Goal: Task Accomplishment & Management: Use online tool/utility

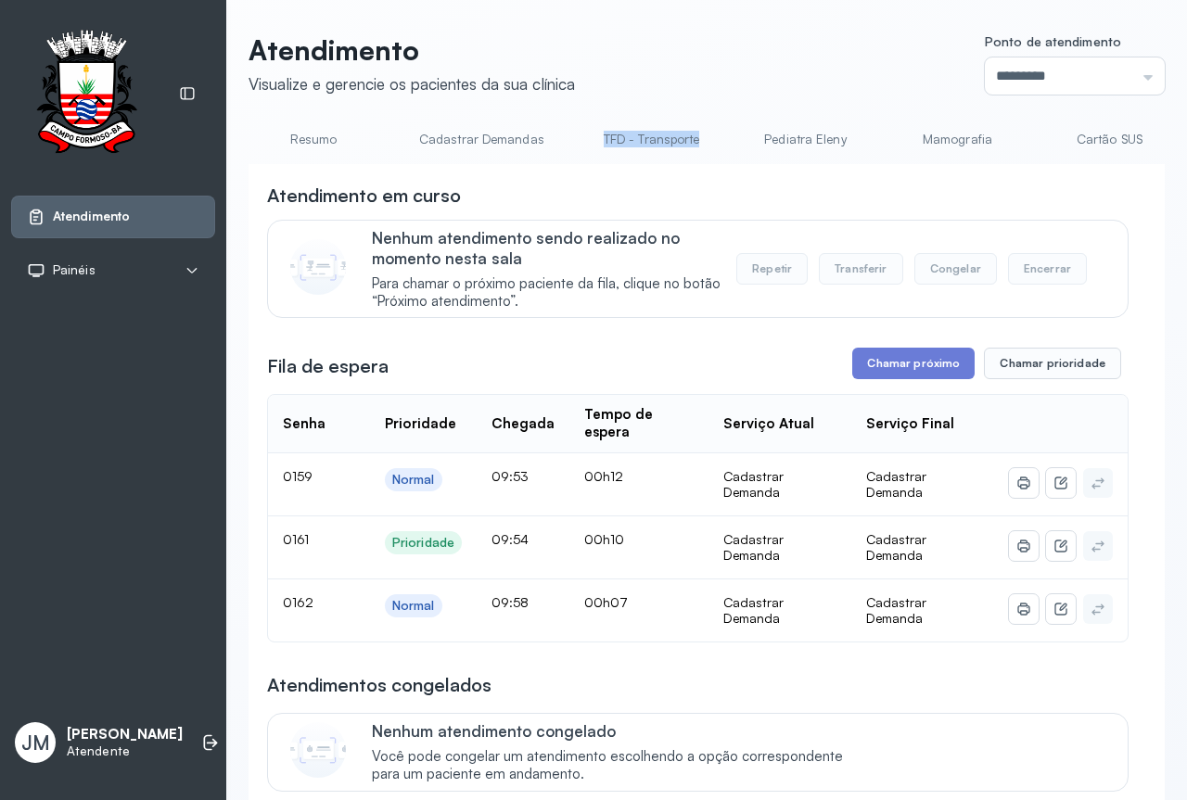
scroll to position [0, 731]
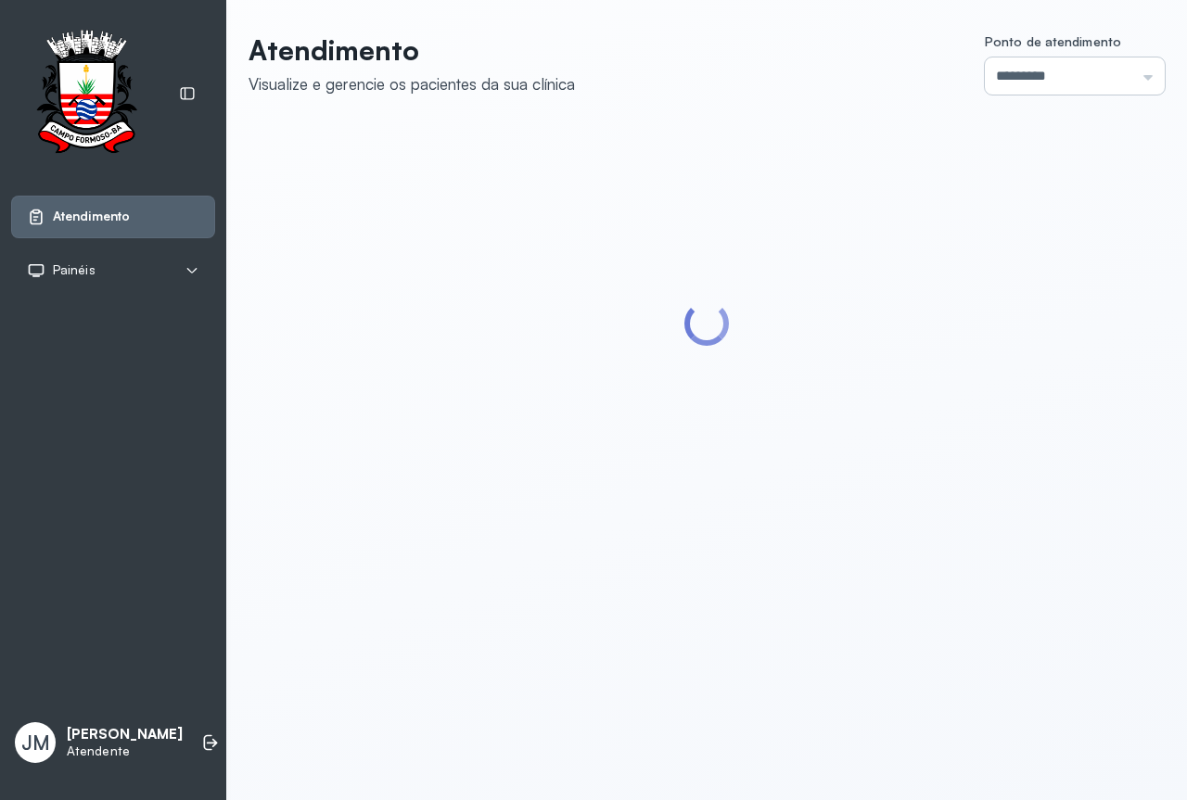
click at [1045, 87] on input "*********" at bounding box center [1075, 75] width 180 height 37
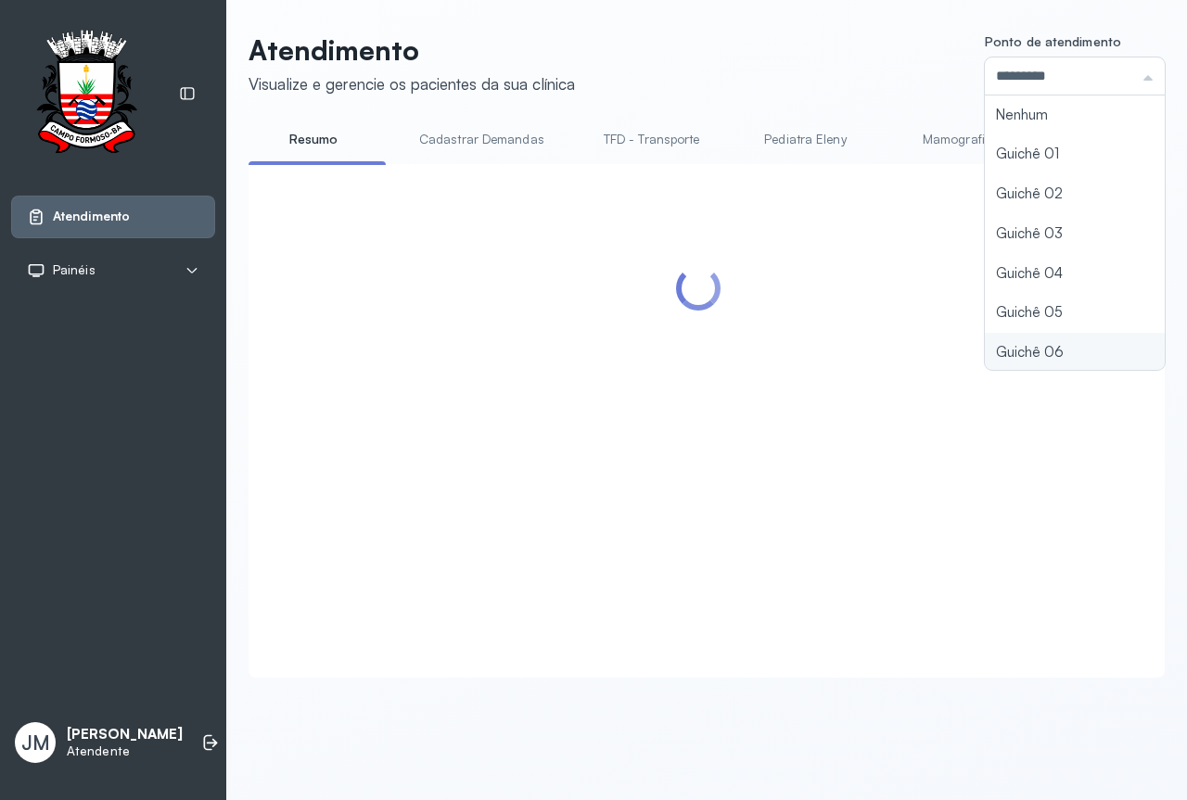
type input "*********"
click at [992, 345] on div "Atendimento Visualize e gerencie os pacientes da sua clínica Ponto de atendimen…" at bounding box center [706, 355] width 916 height 644
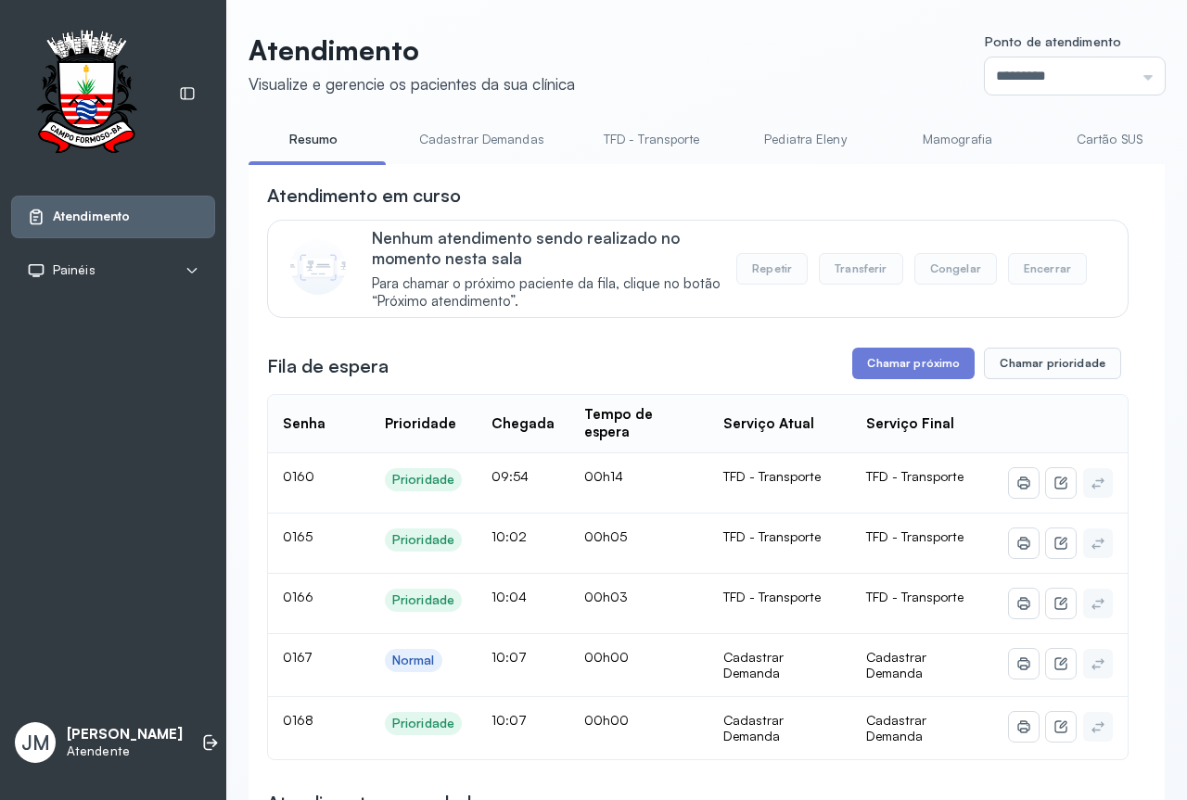
click at [479, 141] on link "Cadastrar Demandas" at bounding box center [481, 139] width 162 height 31
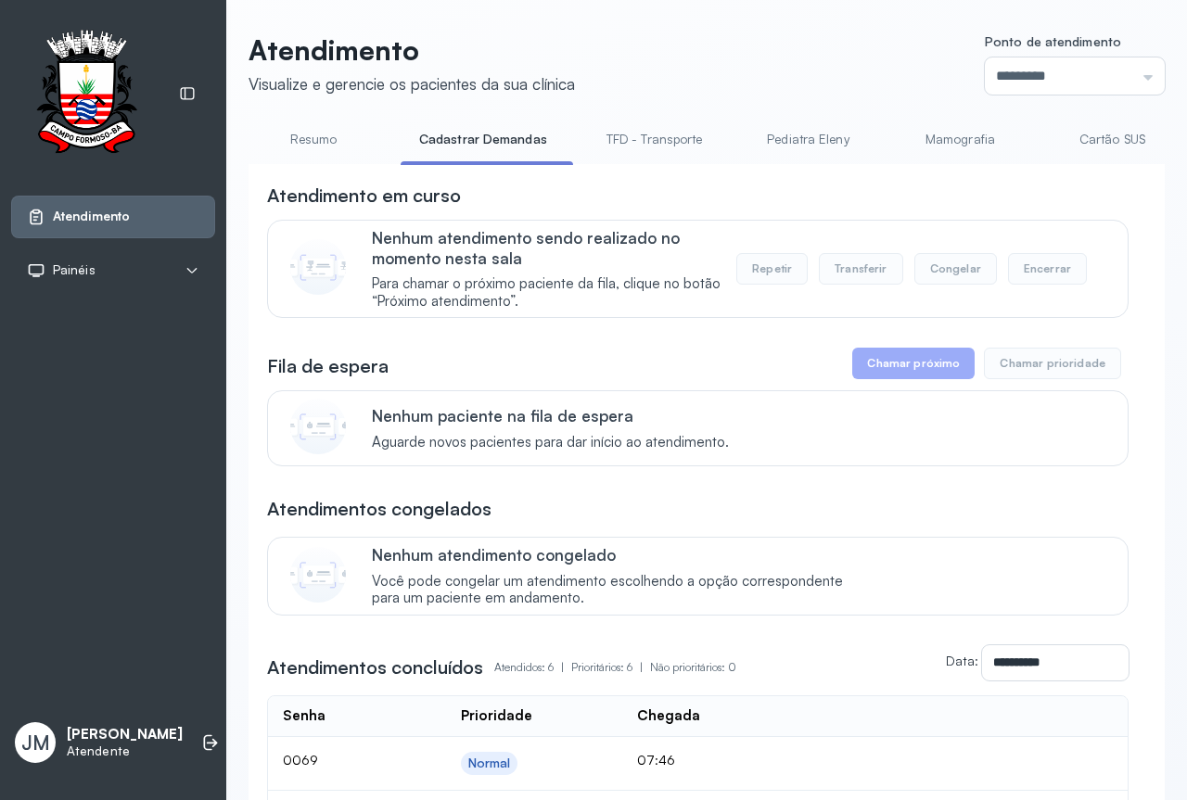
click at [304, 142] on link "Resumo" at bounding box center [313, 139] width 130 height 31
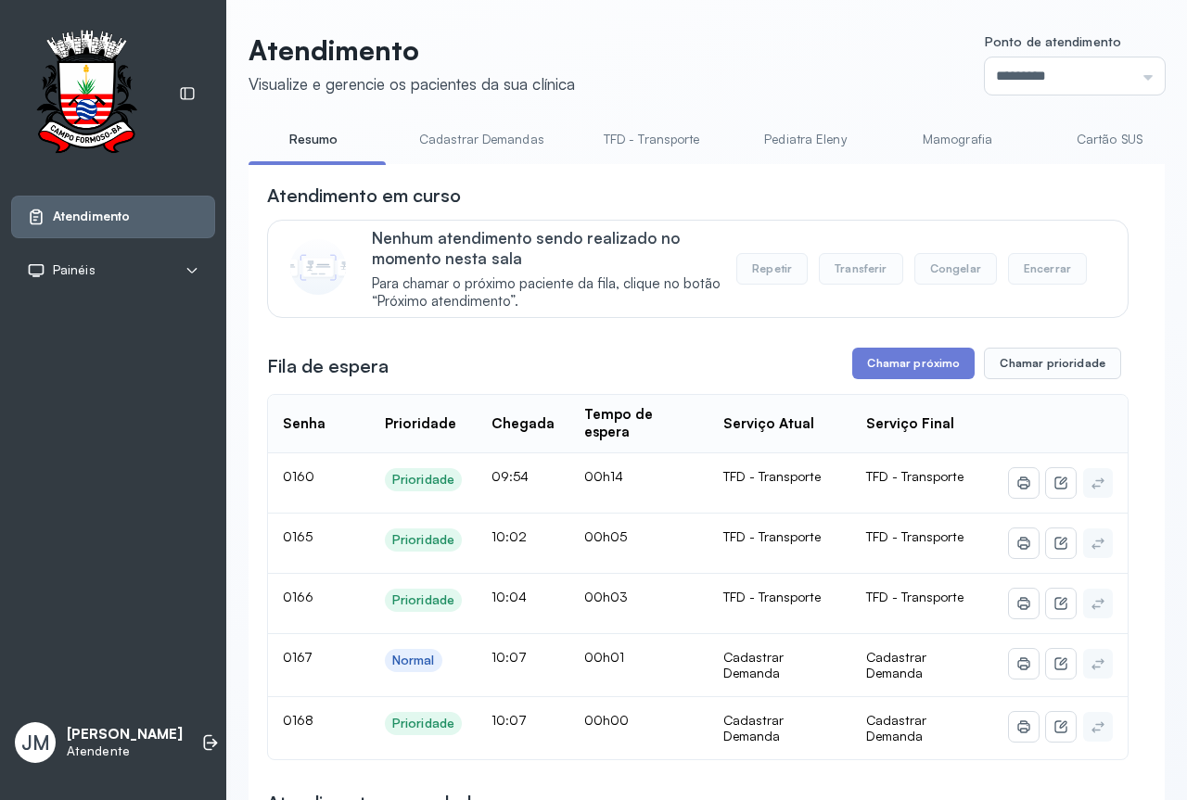
click at [432, 137] on link "Cadastrar Demandas" at bounding box center [481, 139] width 162 height 31
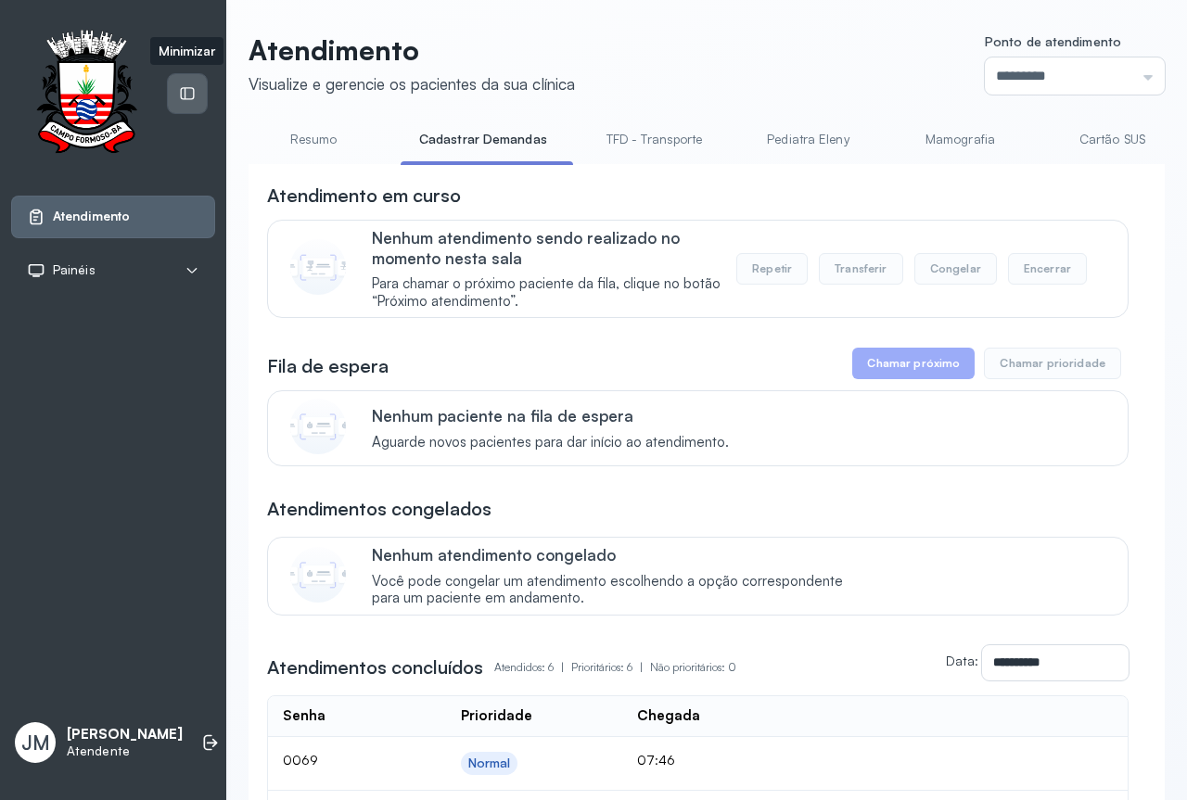
click at [184, 95] on icon at bounding box center [187, 93] width 17 height 17
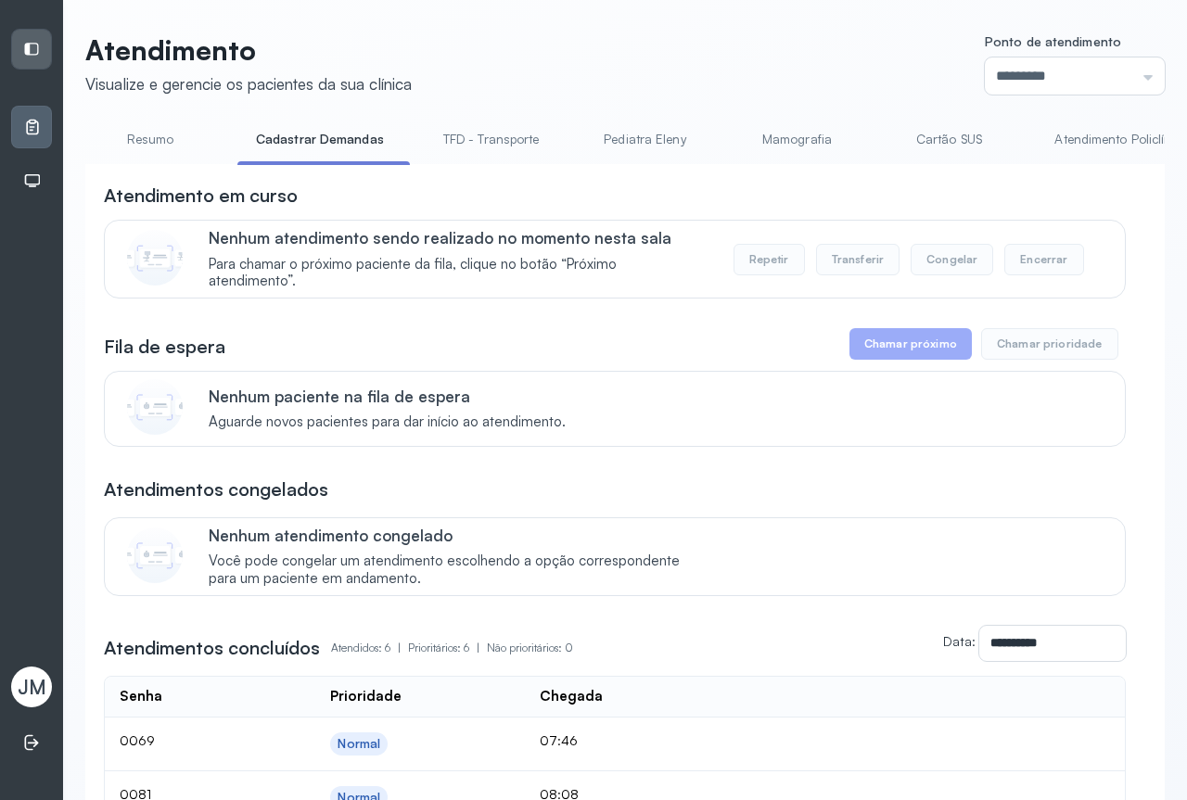
click at [1088, 143] on link "Atendimento Policlínica" at bounding box center [1121, 139] width 171 height 31
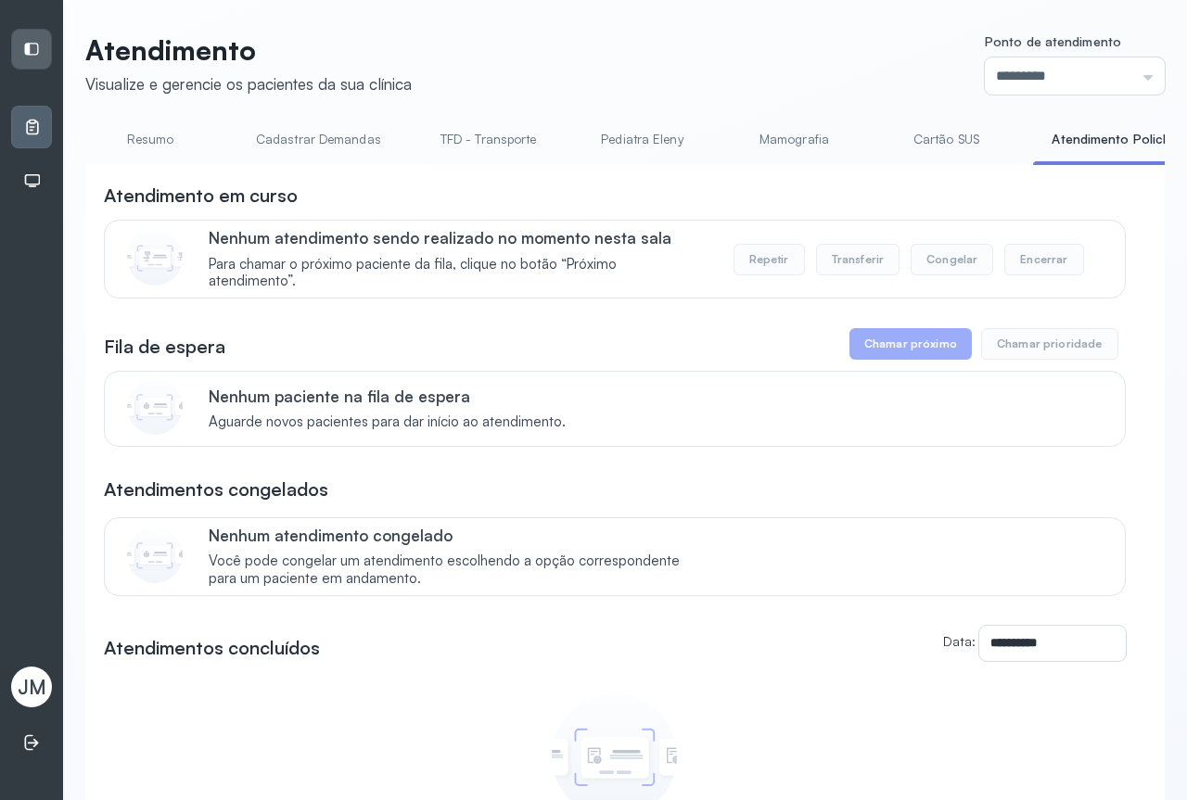
click at [353, 139] on link "Cadastrar Demandas" at bounding box center [318, 139] width 162 height 31
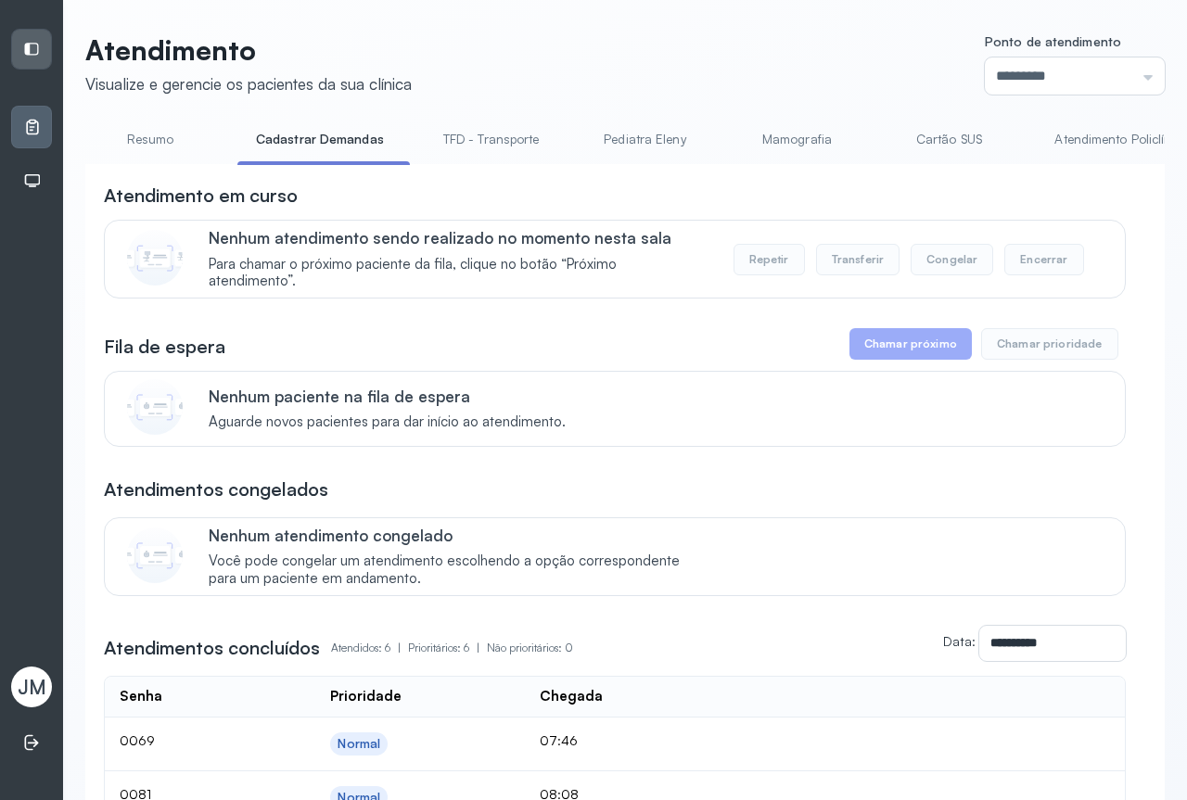
click at [637, 143] on link "Pediatra Eleny" at bounding box center [644, 139] width 130 height 31
click at [777, 129] on link "Mamografia" at bounding box center [794, 139] width 130 height 31
click at [140, 136] on link "Resumo" at bounding box center [150, 139] width 130 height 31
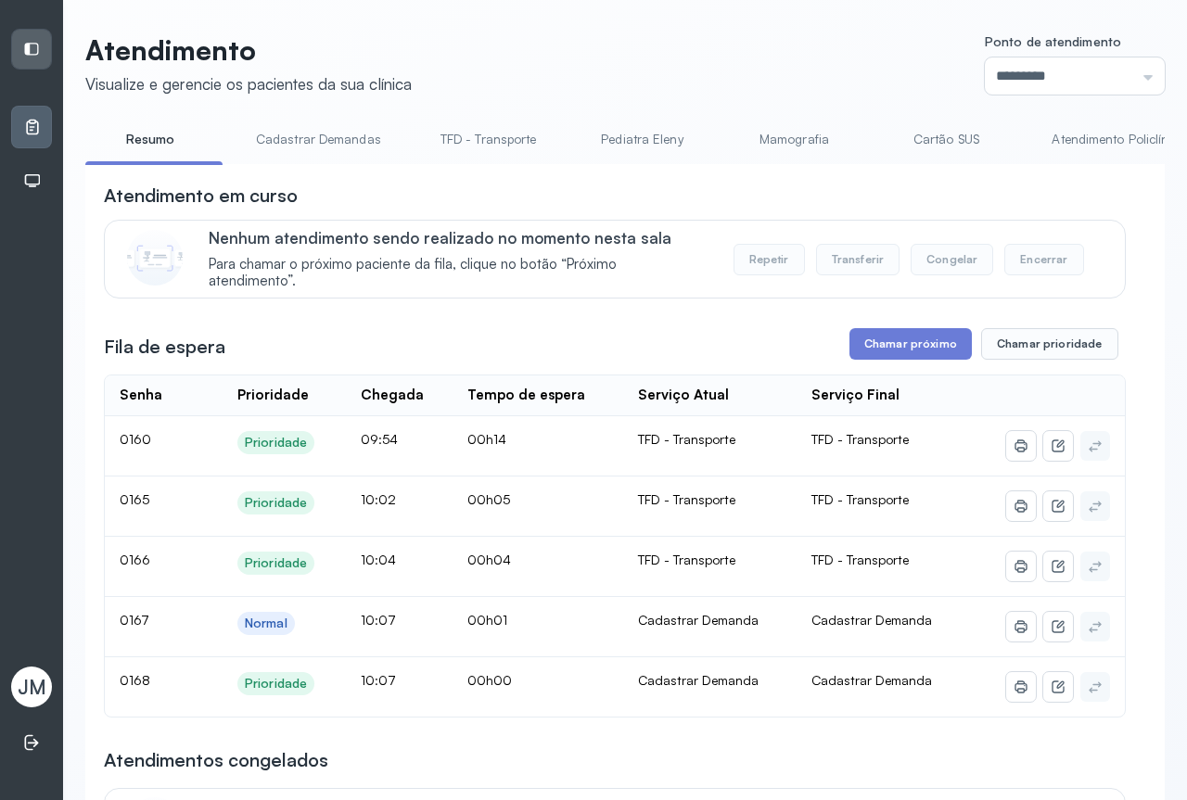
scroll to position [185, 0]
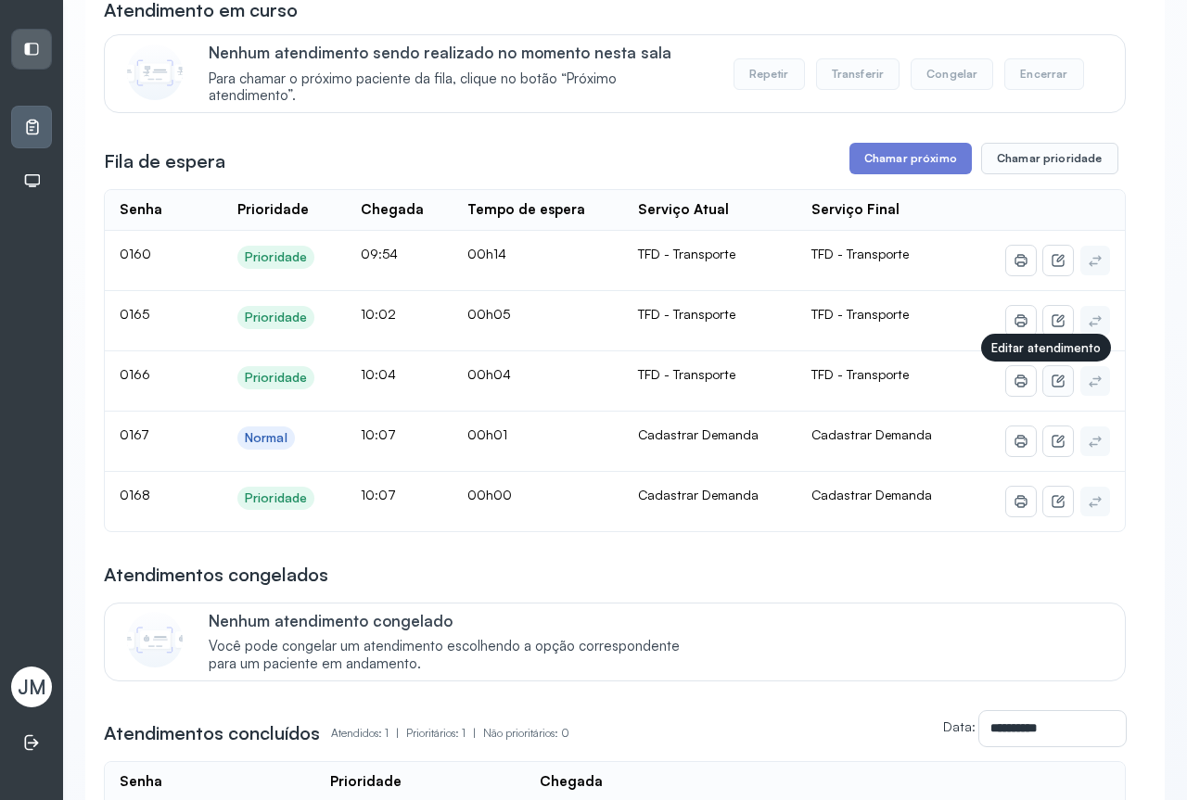
click at [1050, 387] on icon at bounding box center [1057, 381] width 15 height 15
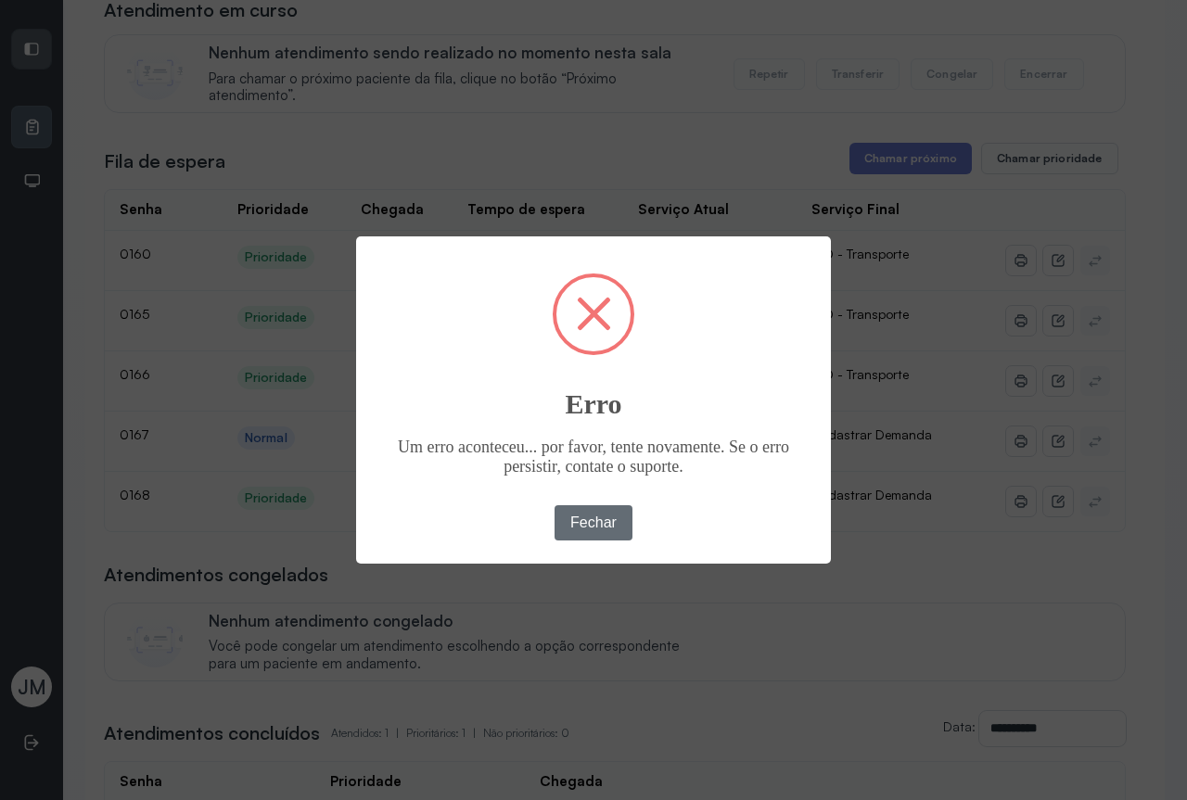
click at [616, 511] on button "Fechar" at bounding box center [593, 522] width 79 height 35
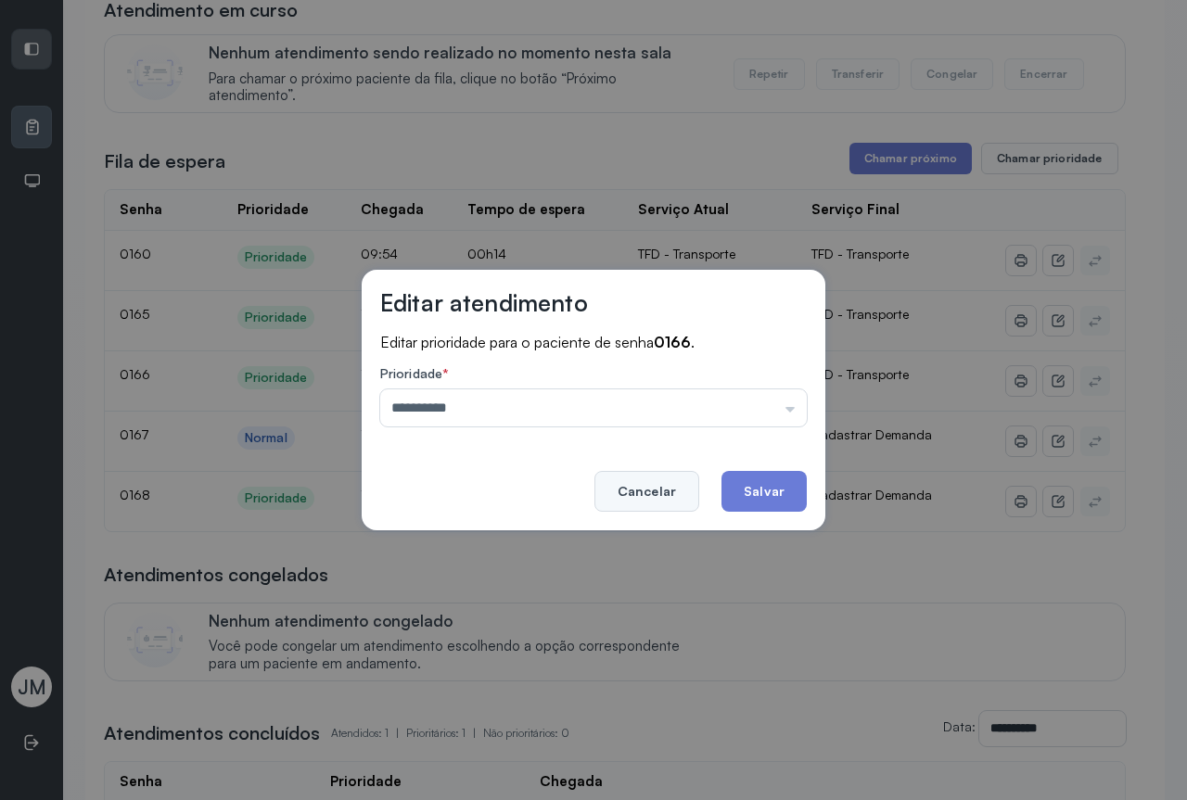
click at [655, 491] on button "Cancelar" at bounding box center [646, 491] width 105 height 41
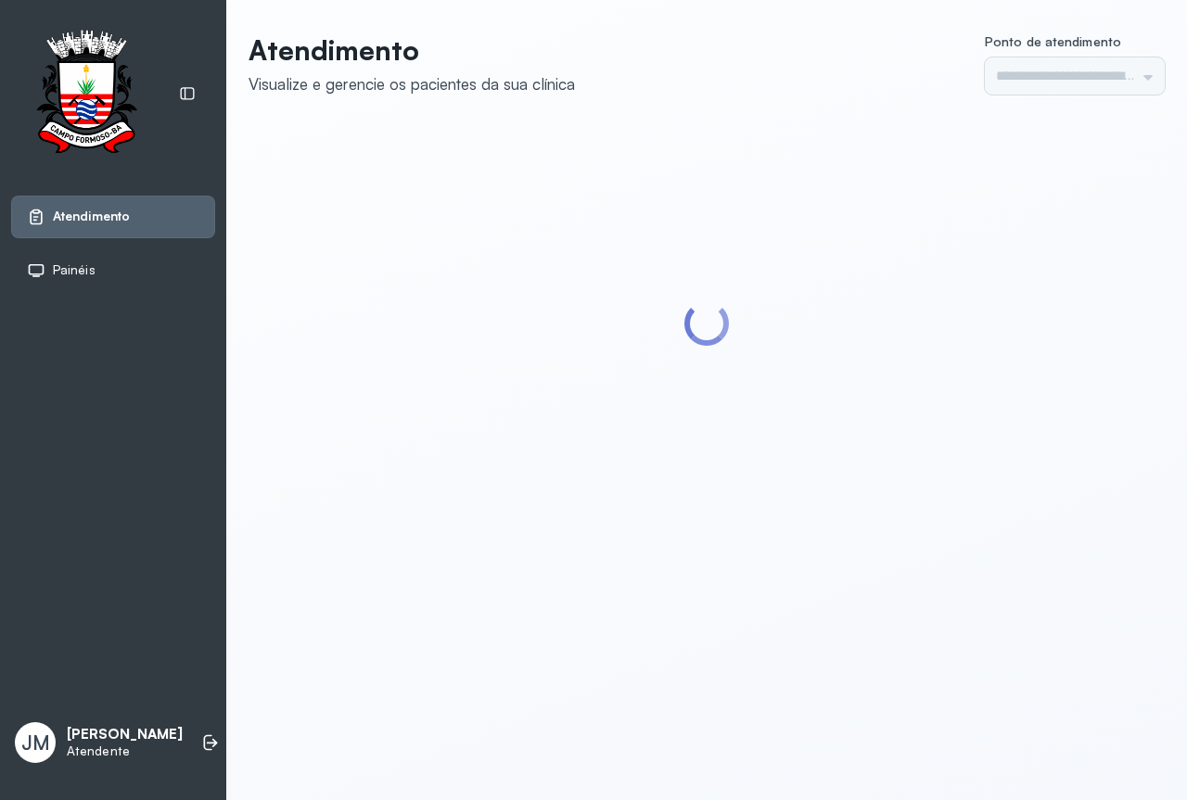
type input "*********"
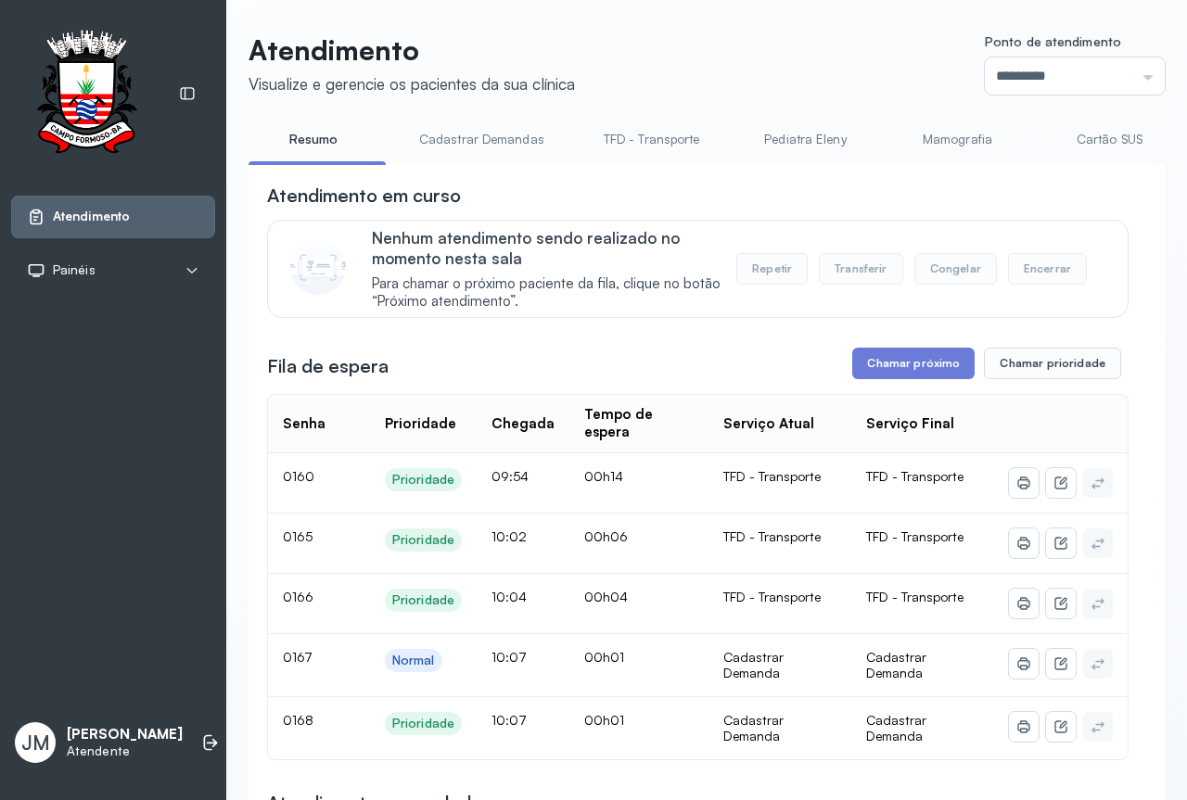
click at [518, 146] on link "Cadastrar Demandas" at bounding box center [481, 139] width 162 height 31
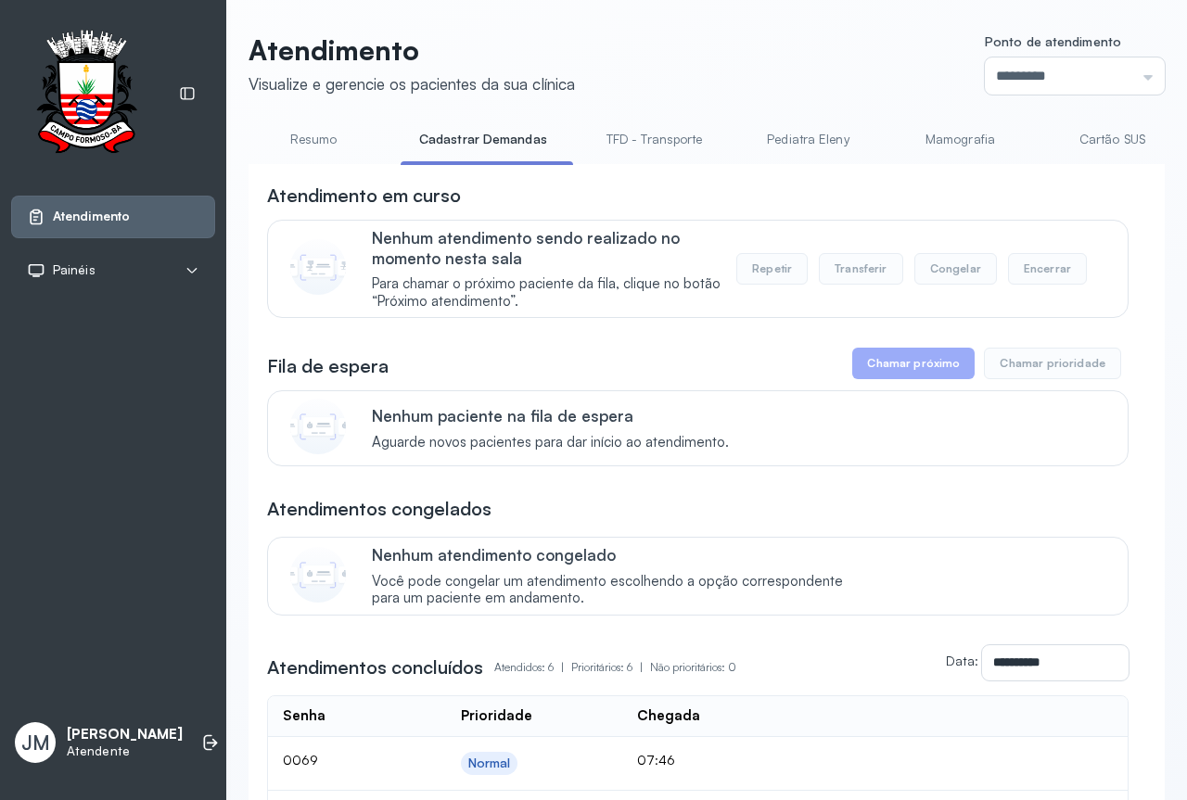
click at [328, 143] on link "Resumo" at bounding box center [313, 139] width 130 height 31
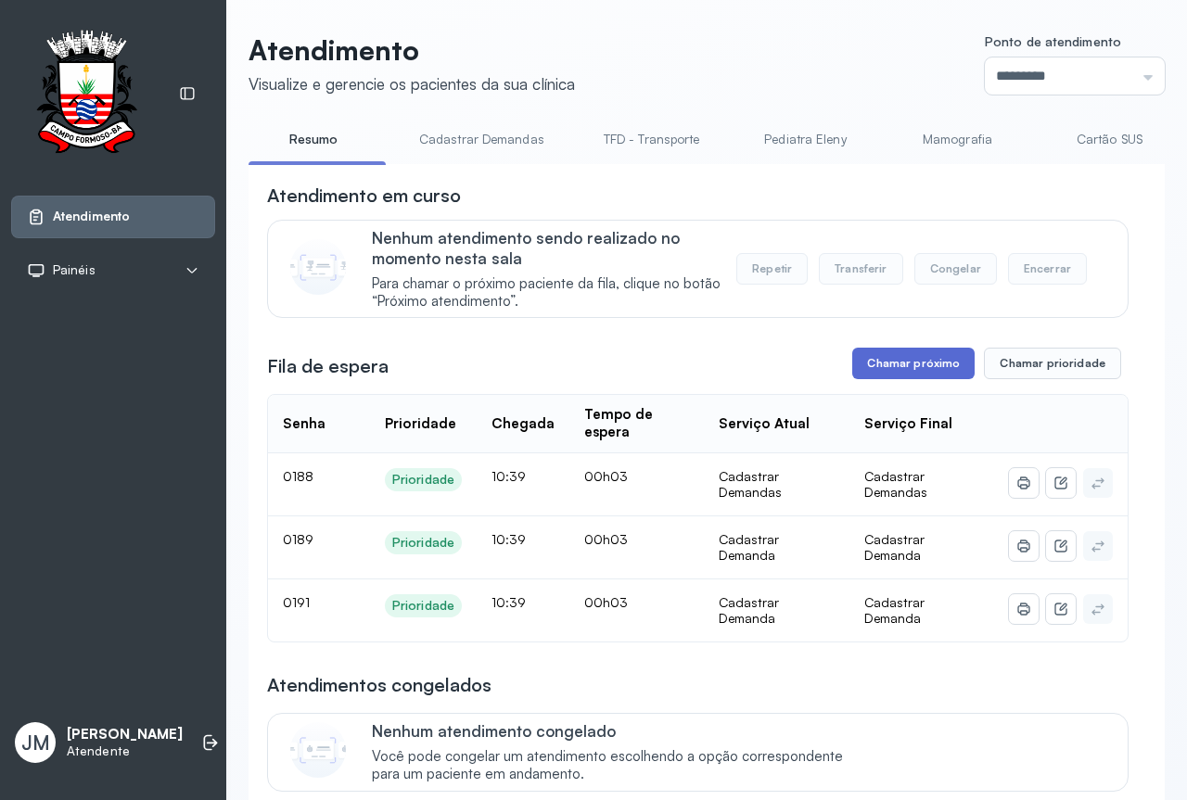
click at [886, 357] on button "Chamar próximo" at bounding box center [913, 364] width 122 height 32
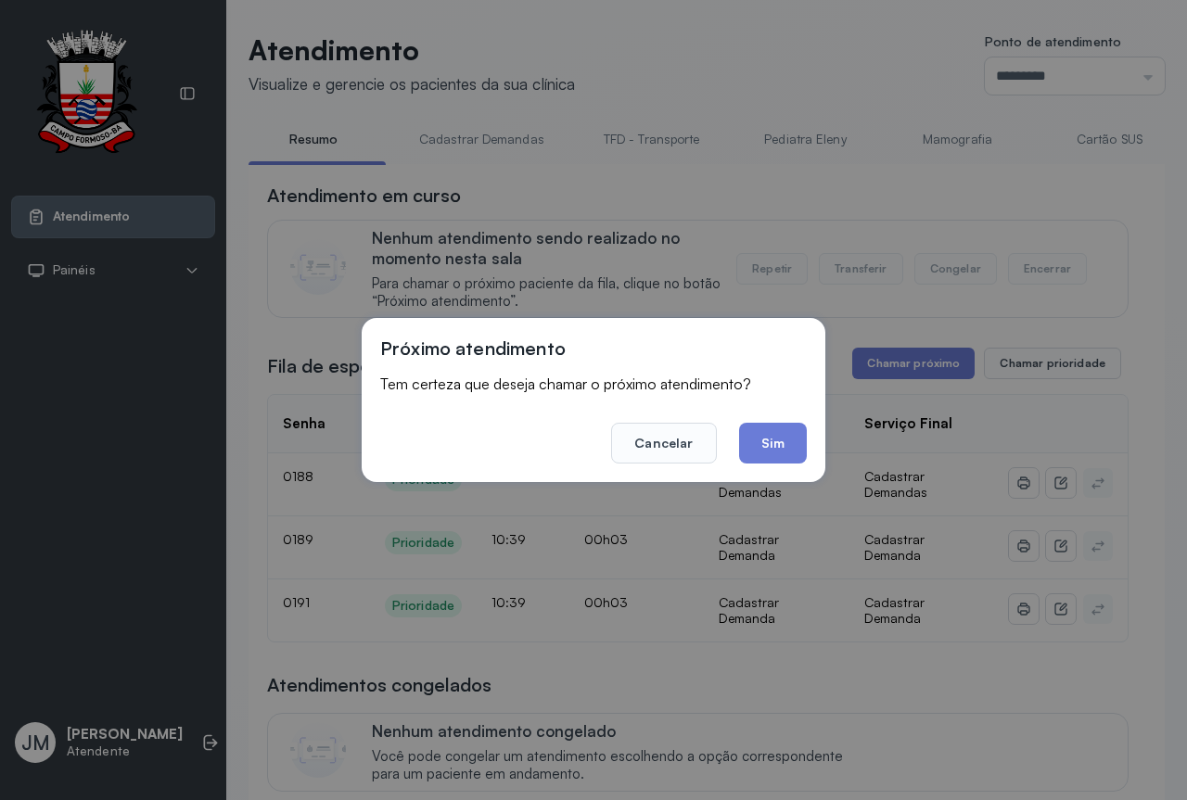
click at [758, 448] on button "Sim" at bounding box center [773, 443] width 68 height 41
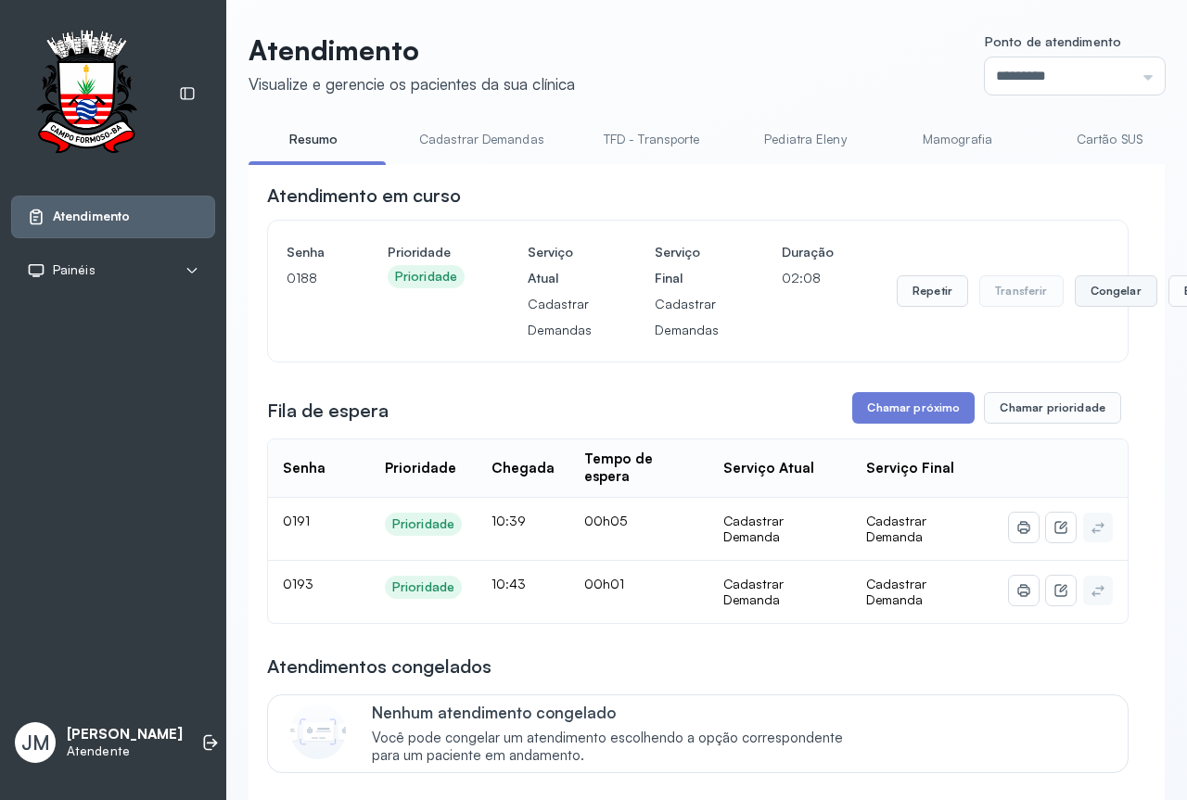
click at [1086, 300] on button "Congelar" at bounding box center [1115, 291] width 83 height 32
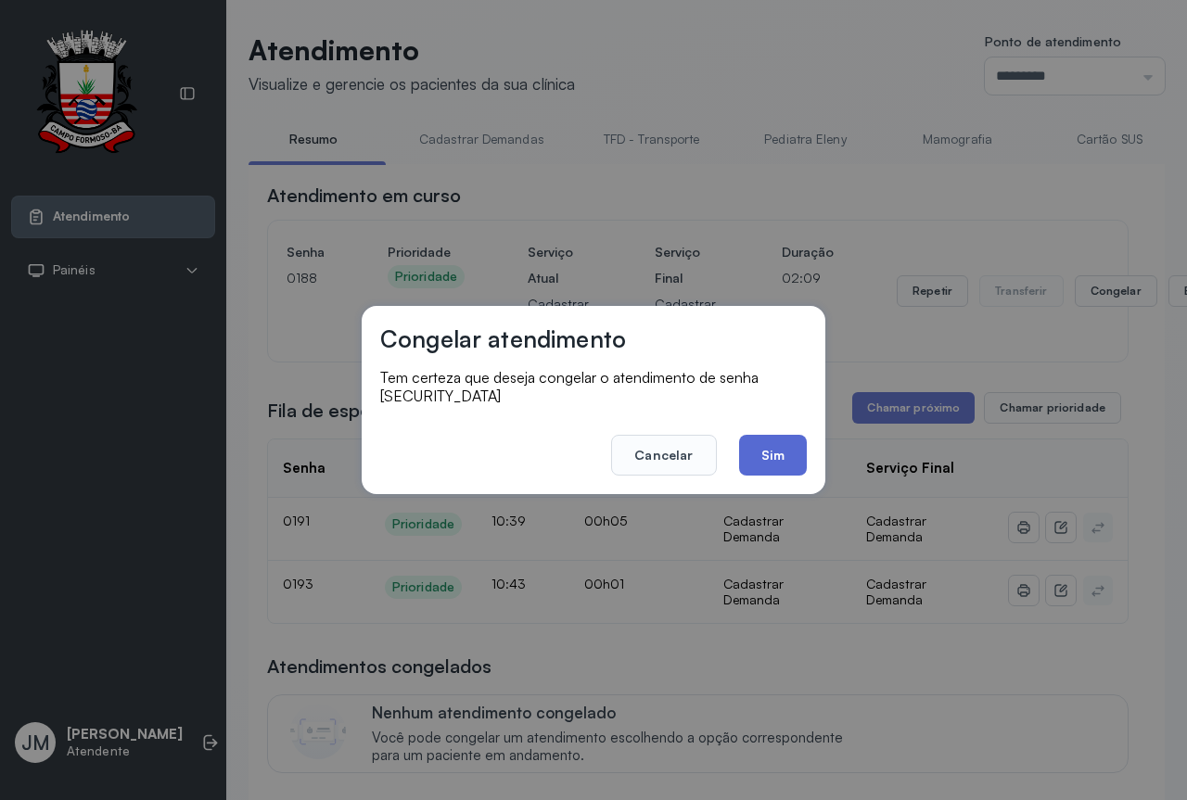
click at [770, 438] on button "Sim" at bounding box center [773, 455] width 68 height 41
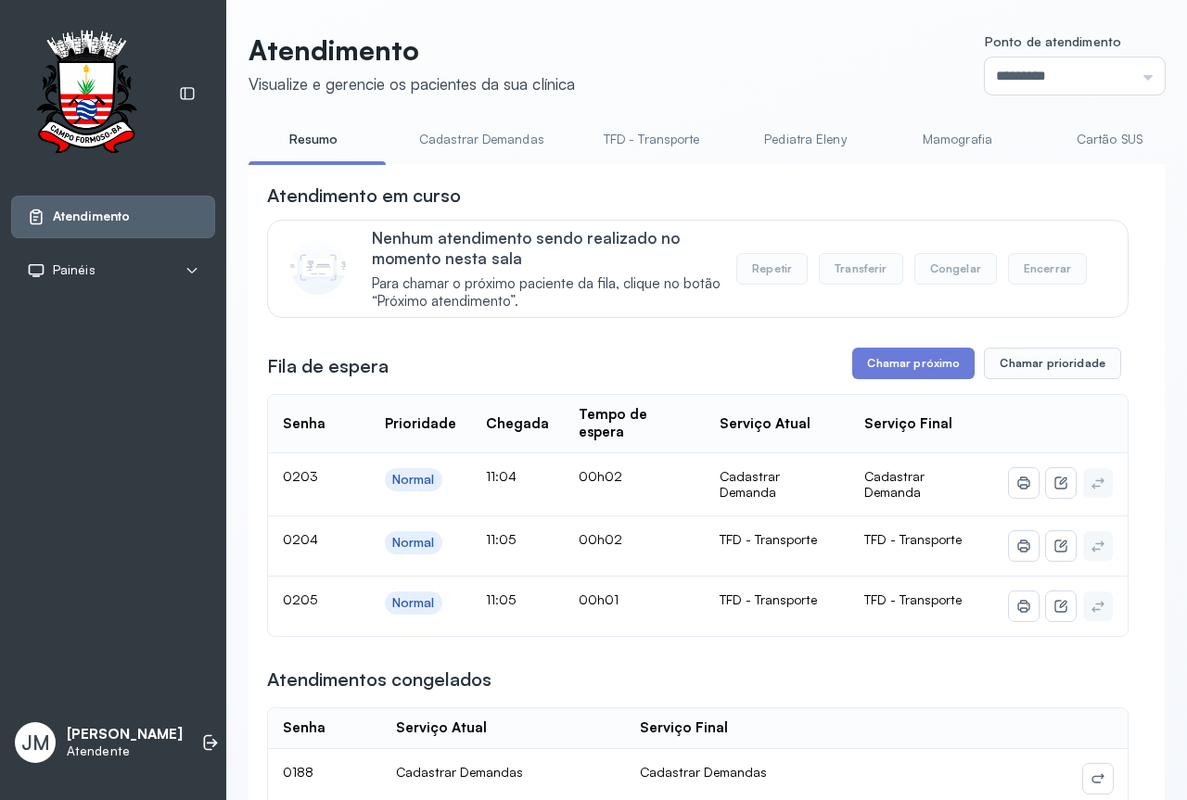
click at [624, 144] on link "TFD - Transporte" at bounding box center [651, 139] width 133 height 31
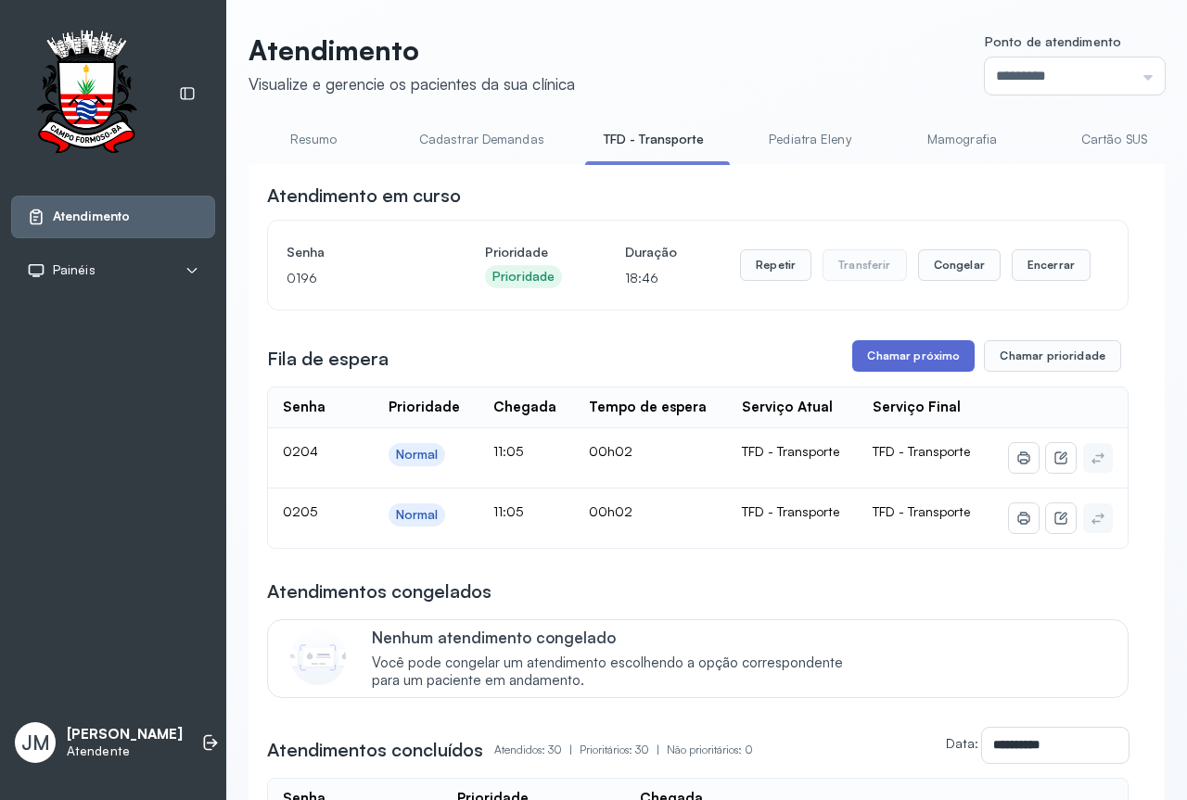
click at [921, 363] on button "Chamar próximo" at bounding box center [913, 356] width 122 height 32
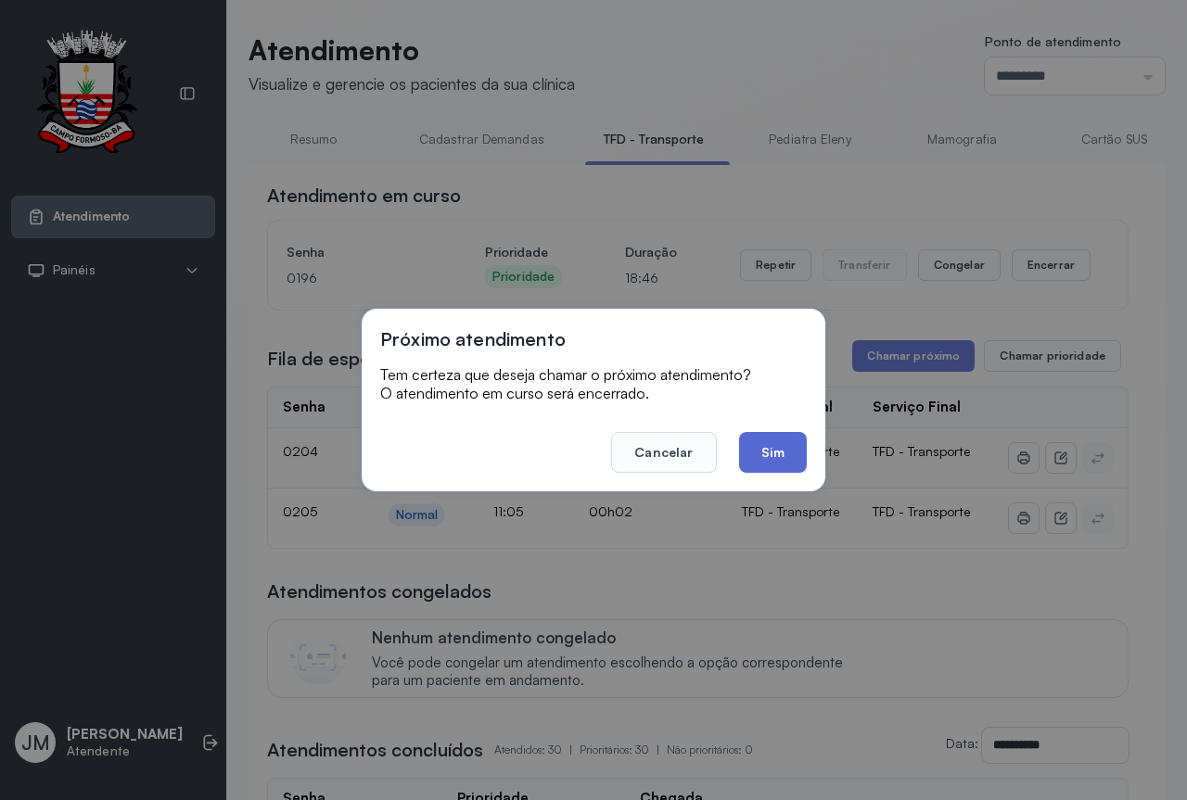
click at [773, 442] on button "Sim" at bounding box center [773, 452] width 68 height 41
